Goal: Transaction & Acquisition: Purchase product/service

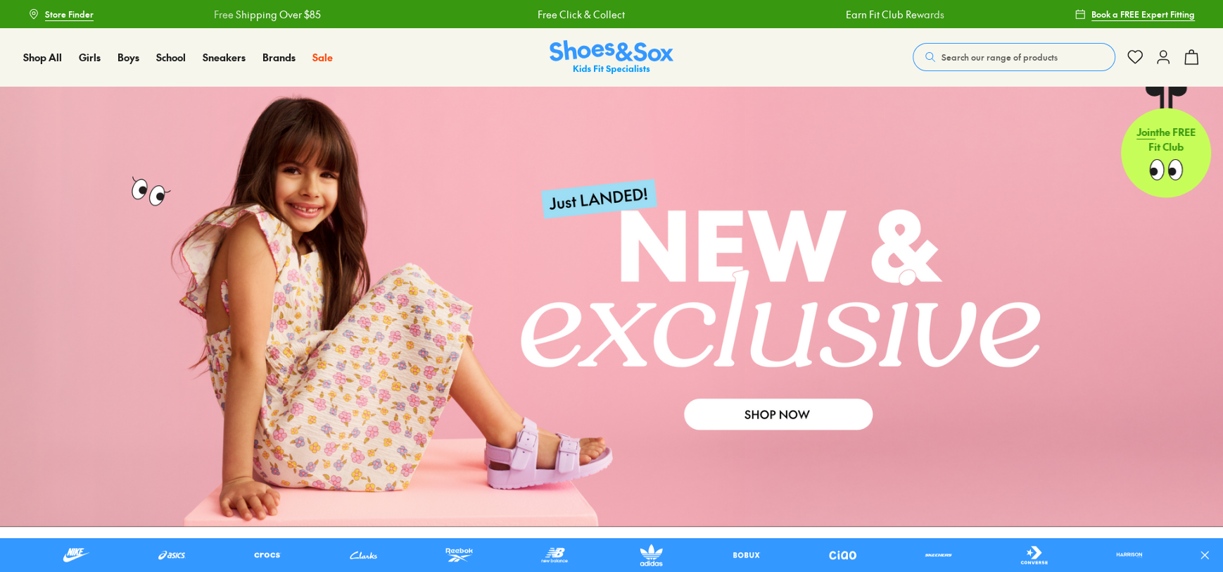
click at [1031, 59] on span "Search our range of products" at bounding box center [1000, 57] width 116 height 13
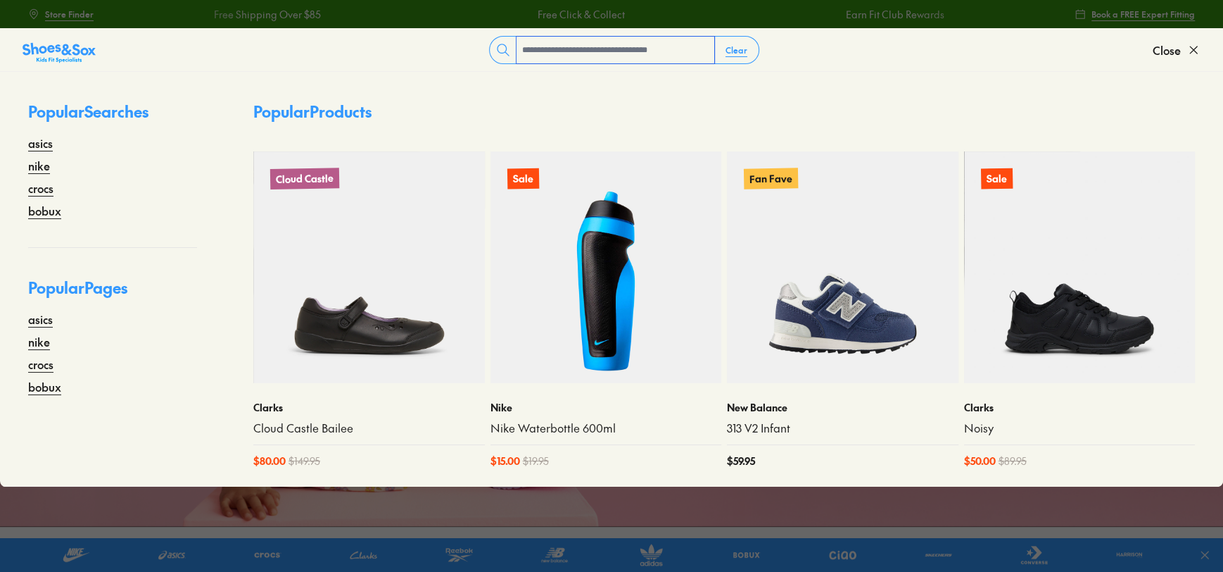
click at [586, 48] on input "text" at bounding box center [616, 50] width 198 height 27
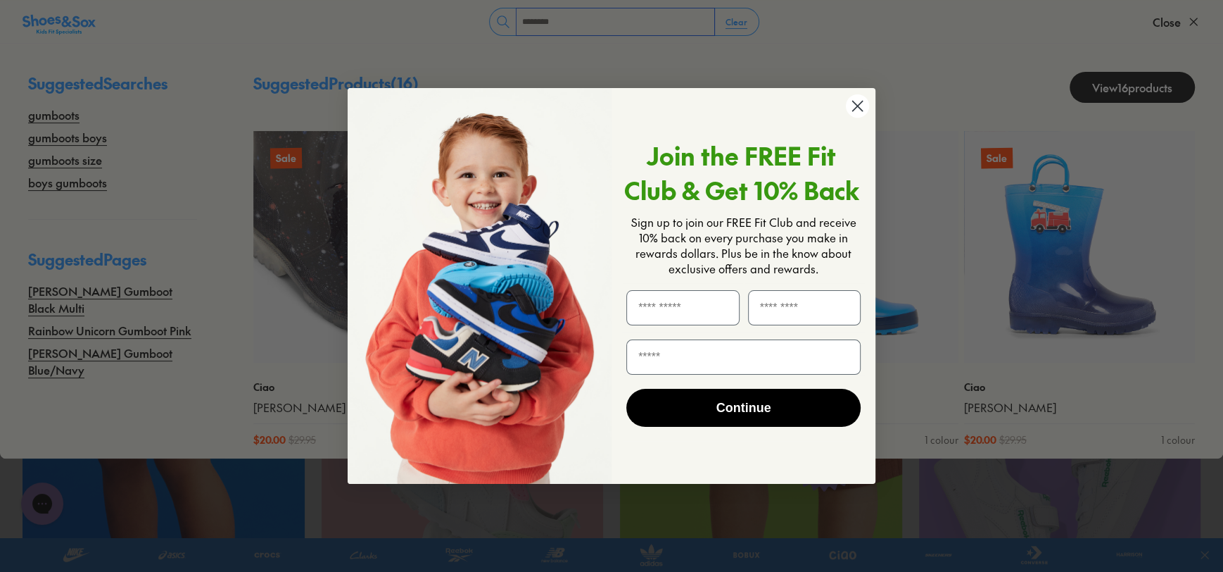
type input "********"
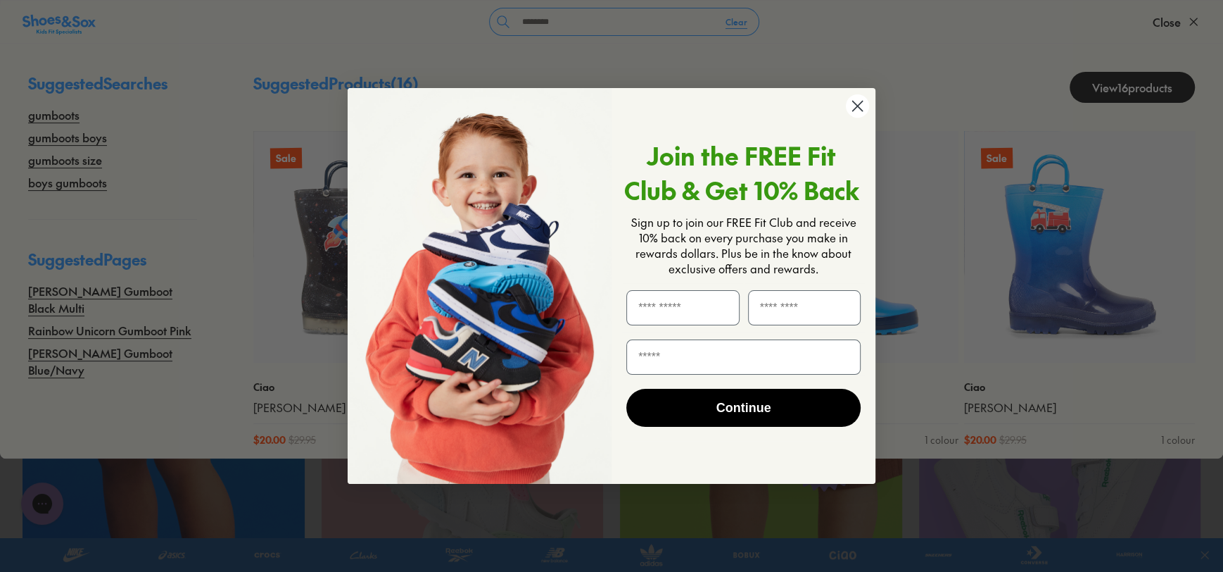
click at [858, 105] on icon "Close dialog" at bounding box center [858, 106] width 10 height 10
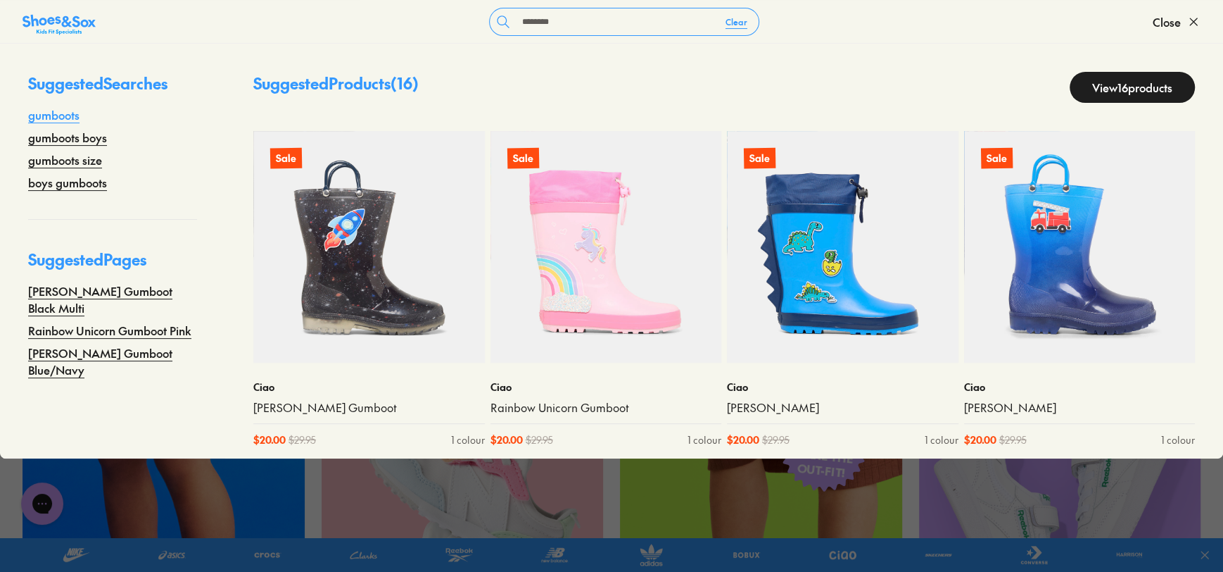
click at [66, 116] on link "gumboots" at bounding box center [53, 114] width 51 height 17
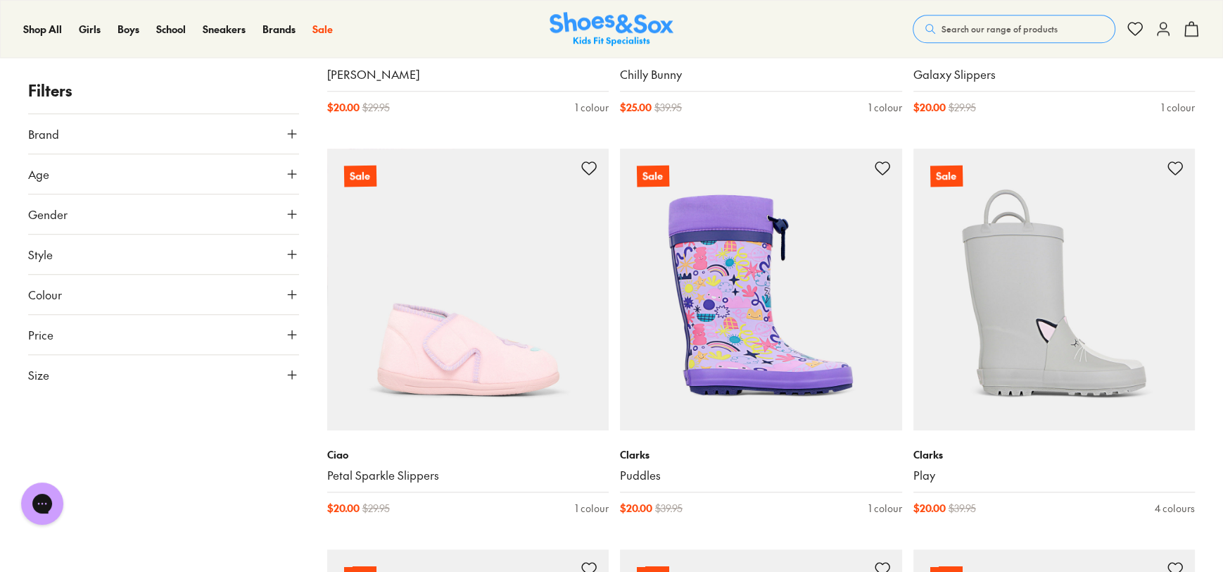
scroll to position [856, 0]
